Goal: Task Accomplishment & Management: Manage account settings

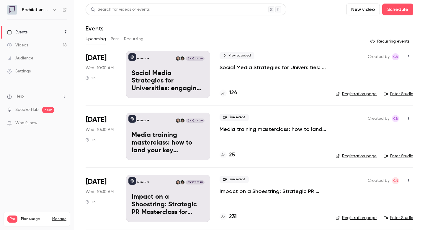
click at [211, 74] on li "[DATE] Wed, 10:30 AM 1 h Prohibition PR [DATE] 10:30 AM Social Media Strategies…" at bounding box center [250, 78] width 328 height 54
click at [203, 76] on p "Social Media Strategies for Universities: engaging the new student cohort" at bounding box center [168, 81] width 73 height 23
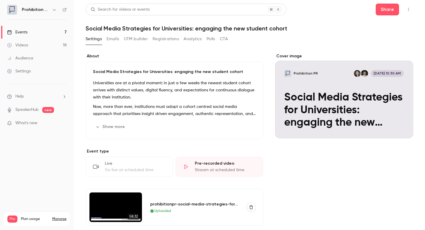
click at [39, 45] on link "Videos 18" at bounding box center [37, 45] width 74 height 13
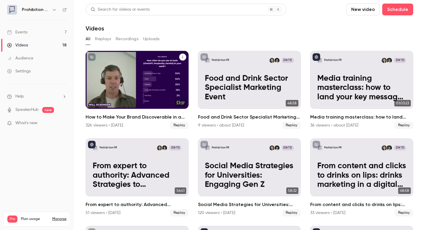
click at [183, 55] on button "How to Make Your Brand Discoverable in a Post-SEO World" at bounding box center [182, 56] width 7 height 7
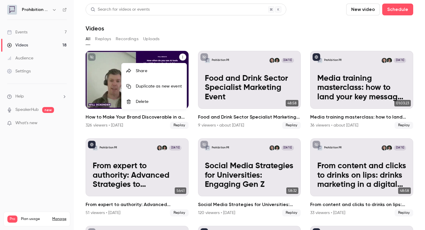
click at [215, 34] on div at bounding box center [212, 115] width 425 height 230
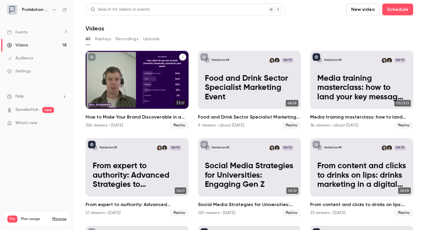
click at [133, 71] on div "Prohibition PR [DATE] How to Make Your Brand Discoverable in a Post-SEO World" at bounding box center [137, 80] width 103 height 58
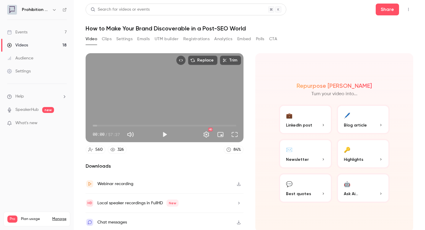
scroll to position [2, 0]
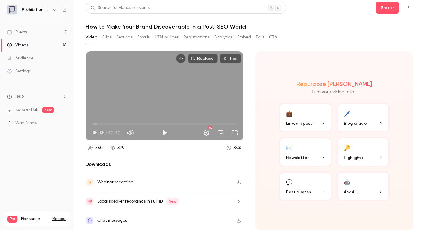
click at [117, 147] on div "326" at bounding box center [120, 148] width 6 height 6
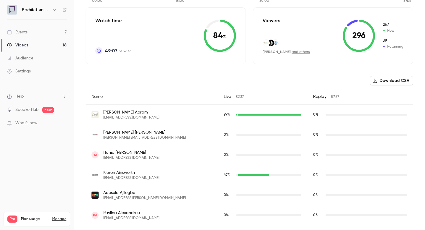
scroll to position [140, 0]
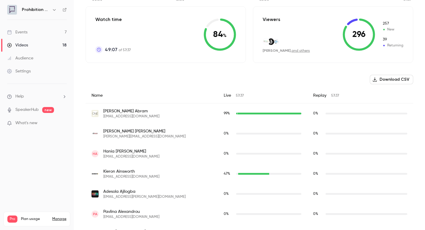
click at [385, 79] on button "Download CSV" at bounding box center [391, 79] width 43 height 9
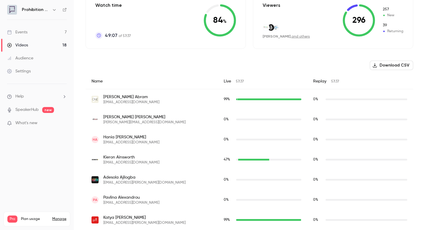
scroll to position [0, 0]
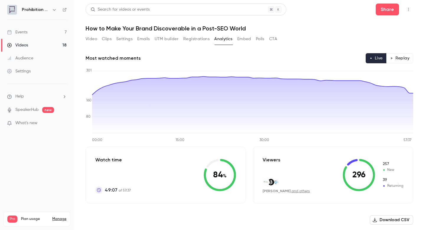
click at [42, 33] on link "Events 7" at bounding box center [37, 32] width 74 height 13
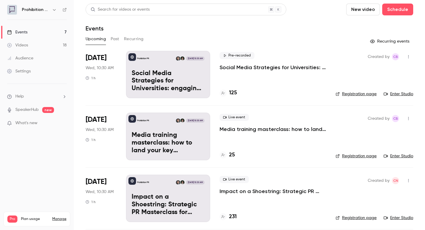
click at [362, 95] on link "Registration page" at bounding box center [356, 94] width 41 height 6
click at [65, 9] on icon at bounding box center [65, 10] width 4 height 4
click at [53, 11] on icon "button" at bounding box center [54, 9] width 5 height 5
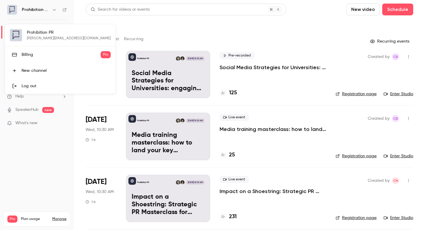
click at [53, 11] on div at bounding box center [212, 115] width 425 height 230
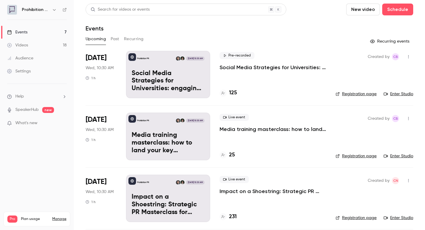
click at [42, 71] on link "Settings" at bounding box center [37, 71] width 74 height 13
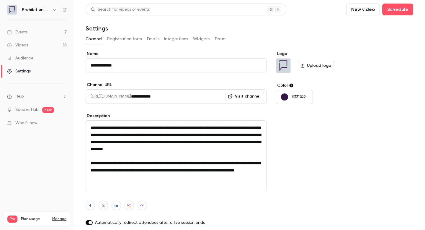
click at [127, 40] on button "Registration form" at bounding box center [124, 38] width 35 height 9
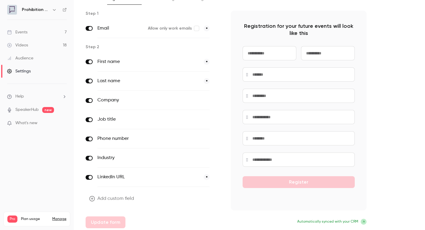
scroll to position [42, 0]
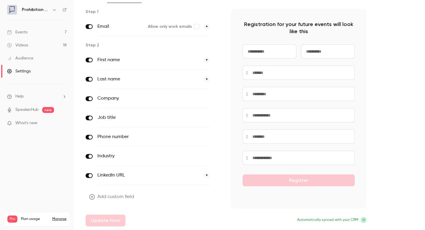
click at [206, 175] on button "*" at bounding box center [207, 175] width 6 height 6
click at [205, 176] on button "optional" at bounding box center [200, 175] width 20 height 6
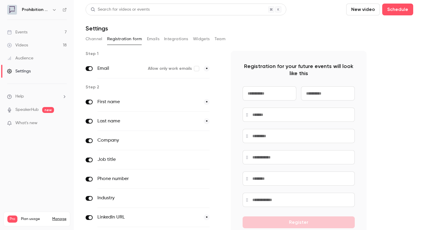
click at [34, 55] on link "Audience" at bounding box center [37, 58] width 74 height 13
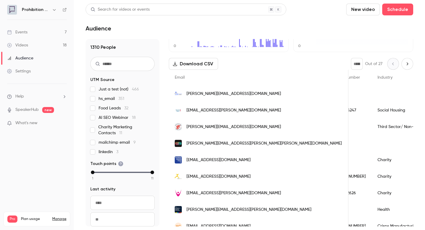
scroll to position [64, 0]
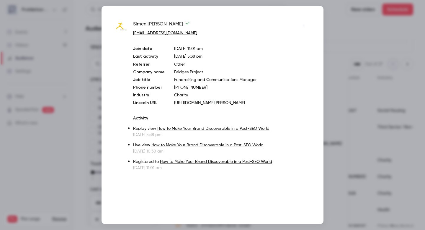
click at [358, 136] on div at bounding box center [212, 115] width 425 height 230
